Goal: Information Seeking & Learning: Learn about a topic

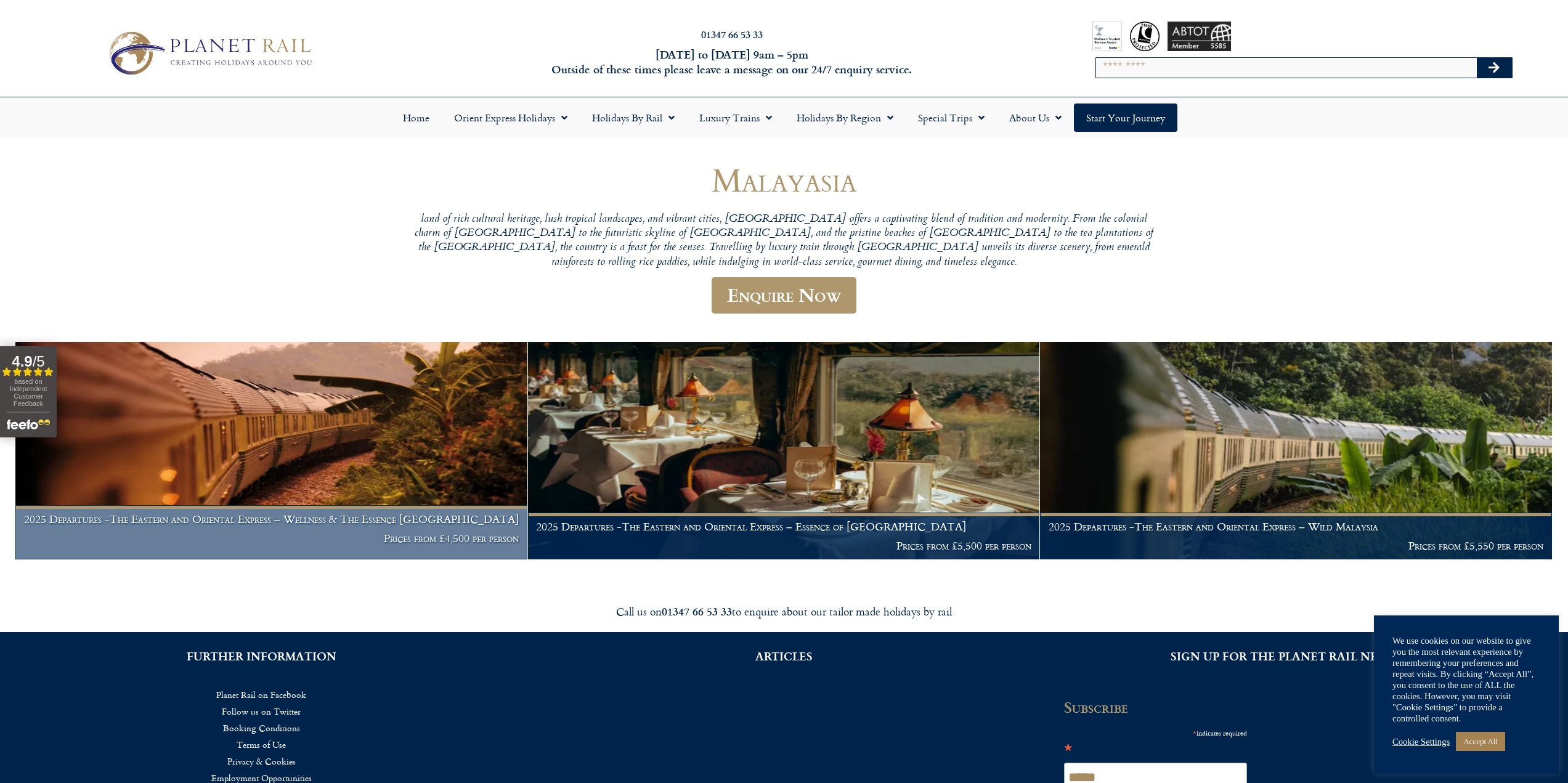
click at [400, 470] on img at bounding box center [271, 450] width 512 height 218
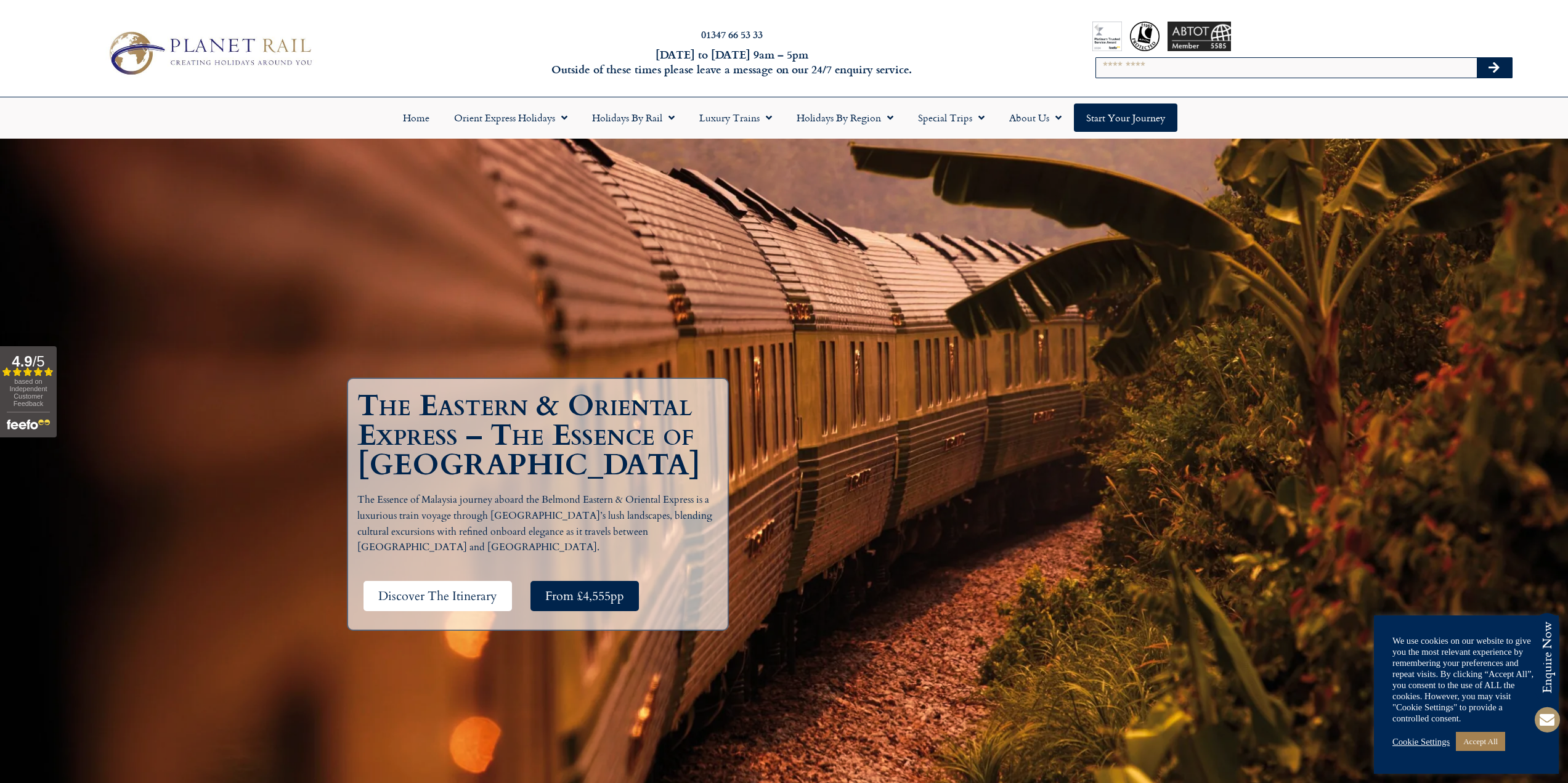
click at [472, 594] on span "Discover The Itinerary" at bounding box center [438, 595] width 119 height 15
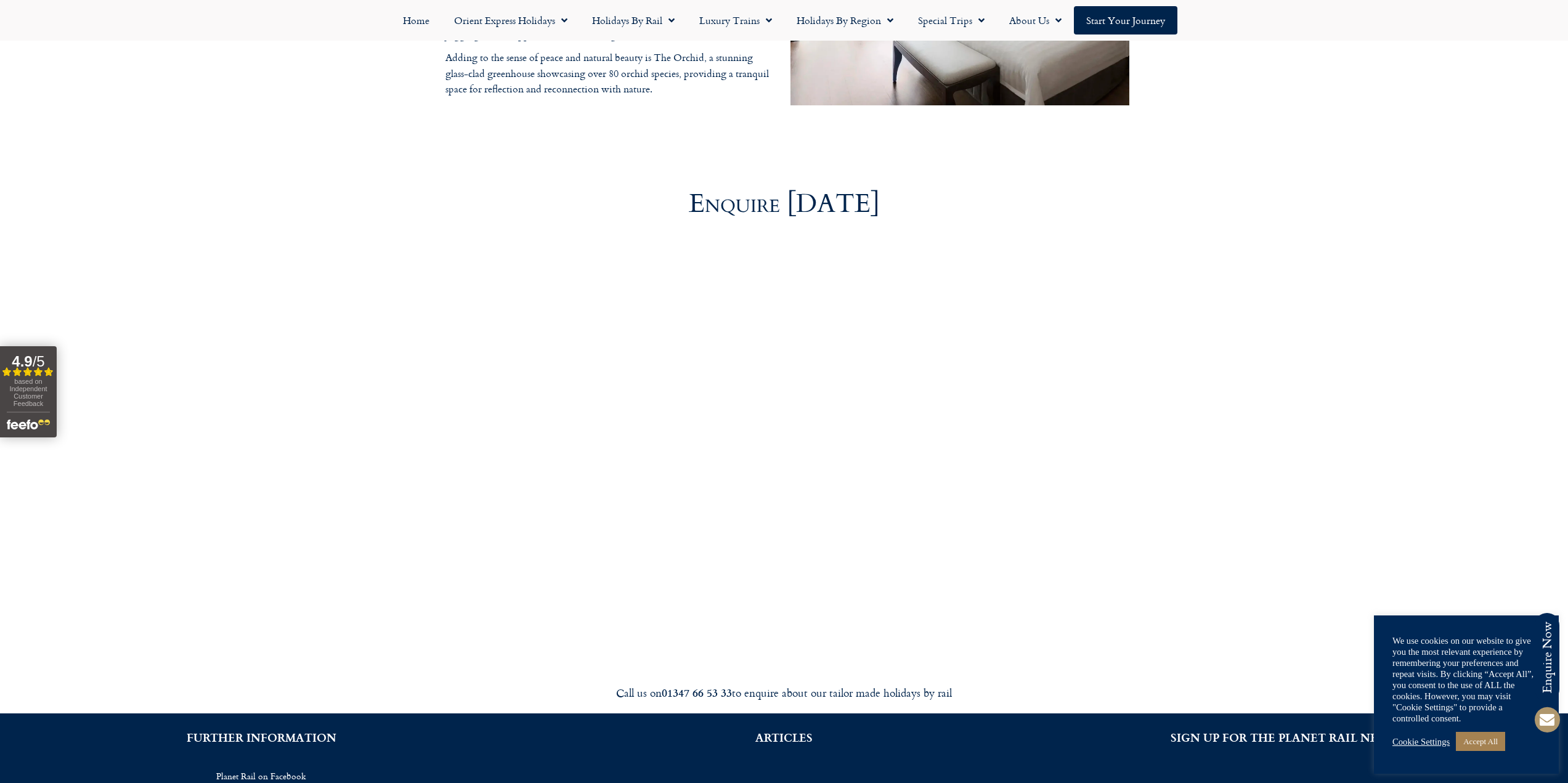
scroll to position [4432, 0]
